Goal: Navigation & Orientation: Find specific page/section

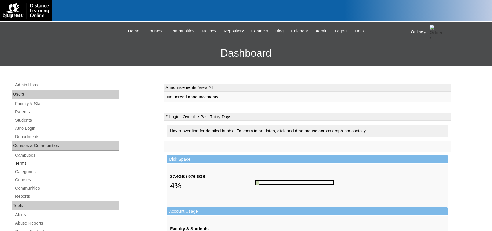
click at [30, 162] on link "Terms" at bounding box center [66, 163] width 104 height 7
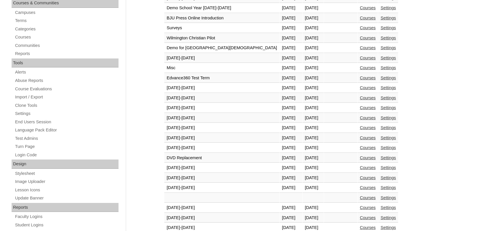
scroll to position [174, 0]
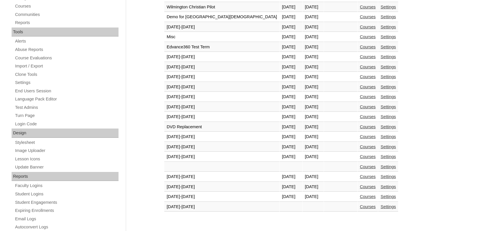
click at [360, 198] on link "Courses" at bounding box center [368, 197] width 16 height 5
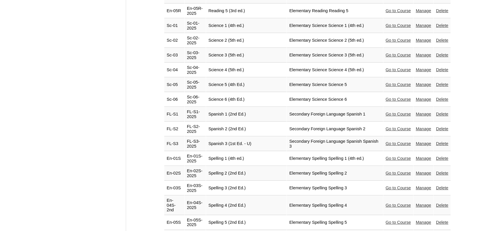
scroll to position [1261, 0]
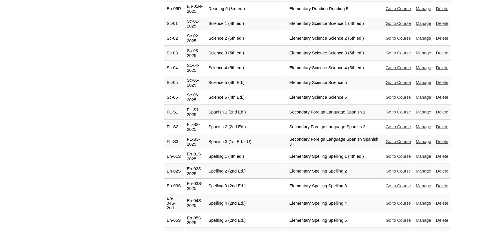
click at [402, 125] on link "Go to Course" at bounding box center [398, 127] width 25 height 5
